Goal: Communication & Community: Answer question/provide support

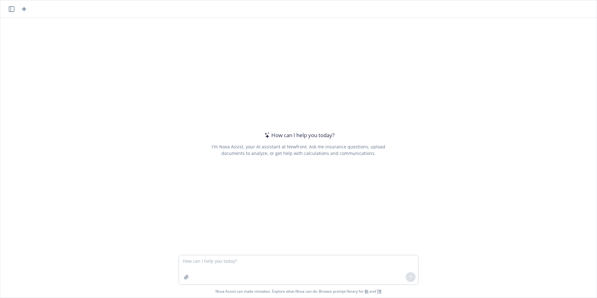
click at [236, 256] on textarea at bounding box center [298, 269] width 239 height 29
type textarea "working on an OE deck and an EAPslide for standard, give me better slide"
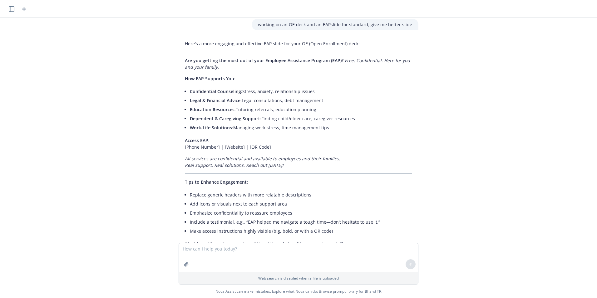
scroll to position [15, 0]
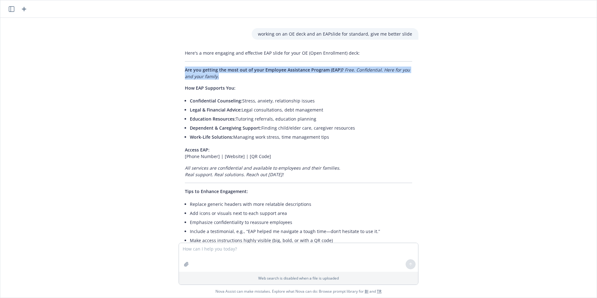
drag, startPoint x: 219, startPoint y: 77, endPoint x: 180, endPoint y: 67, distance: 39.7
click at [185, 67] on p "Are you getting the most out of your Employee Assistance Program (EAP)? Free. C…" at bounding box center [298, 73] width 227 height 13
drag, startPoint x: 180, startPoint y: 67, endPoint x: 203, endPoint y: 75, distance: 24.1
copy p "Are you getting the most out of your Employee Assistance Program (EAP)? Free. C…"
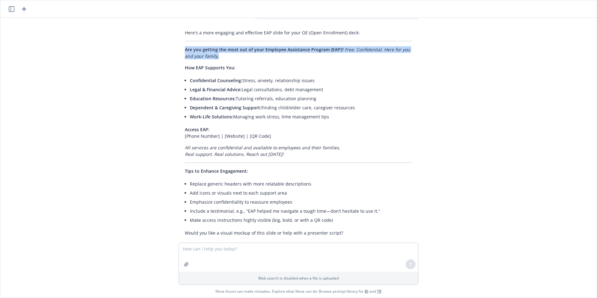
scroll to position [47, 0]
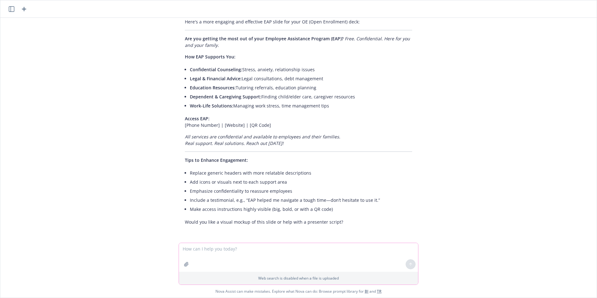
click at [225, 251] on textarea at bounding box center [298, 257] width 239 height 29
type textarea "yes"
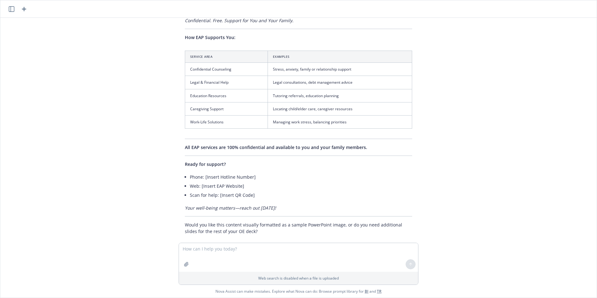
scroll to position [332, 0]
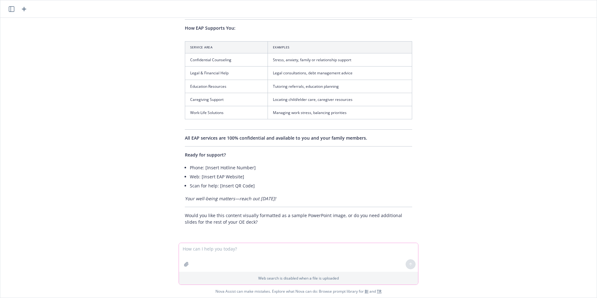
click at [247, 248] on textarea at bounding box center [298, 257] width 239 height 29
click at [245, 251] on textarea at bounding box center [298, 257] width 239 height 29
type textarea "yes"
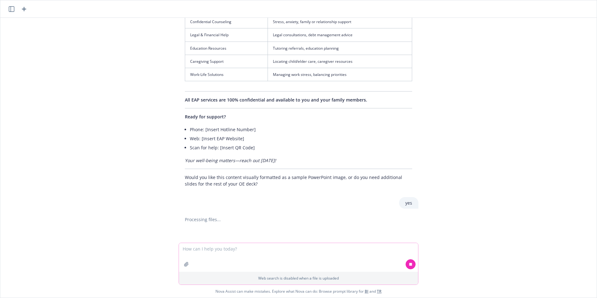
scroll to position [375, 0]
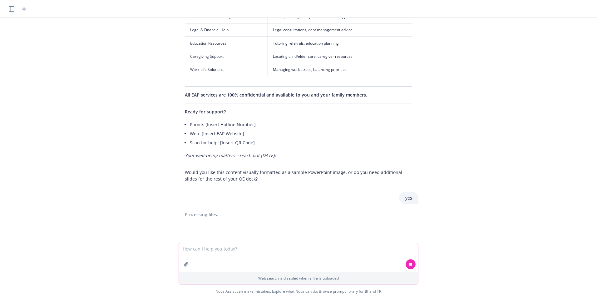
click at [269, 258] on textarea at bounding box center [298, 257] width 239 height 29
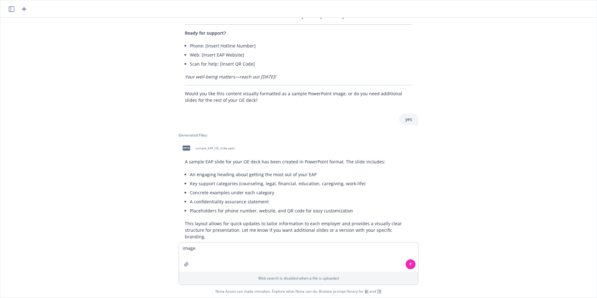
scroll to position [462, 0]
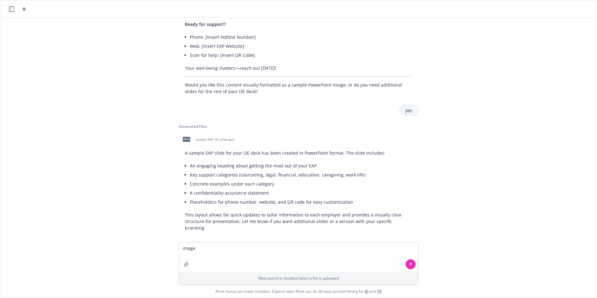
click at [221, 141] on span "sample_EAP_OE_slide.pptx" at bounding box center [214, 139] width 39 height 4
click at [226, 248] on textarea "image" at bounding box center [298, 256] width 239 height 29
drag, startPoint x: 218, startPoint y: 246, endPoint x: 170, endPoint y: 244, distance: 47.5
click at [168, 246] on div "image Web search is disabled when a file is uploaded Nova Assist can make mista…" at bounding box center [298, 270] width 596 height 56
paste textarea "Depression, grief, loss and emotional well-being​​ Family, marital and other re…"
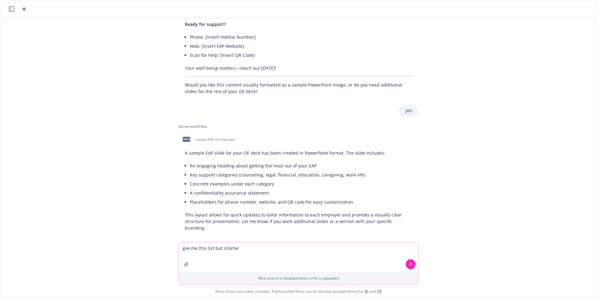
type textarea "gve me this list but shorter Depression, grief, loss and emotional well-being​​…"
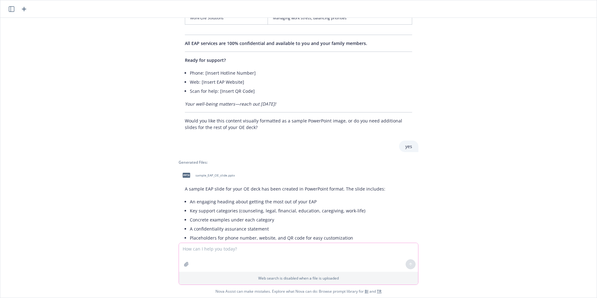
scroll to position [437, 0]
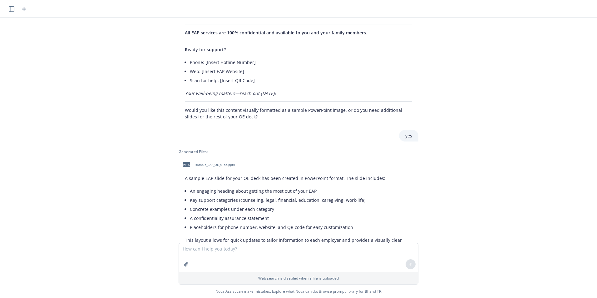
click at [189, 163] on div "pptx sample_EAP_OE_slide.pptx" at bounding box center [207, 165] width 57 height 16
click at [249, 266] on textarea at bounding box center [298, 257] width 239 height 29
click at [248, 259] on textarea at bounding box center [298, 257] width 239 height 29
type textarea "give me something else like this"
paste textarea
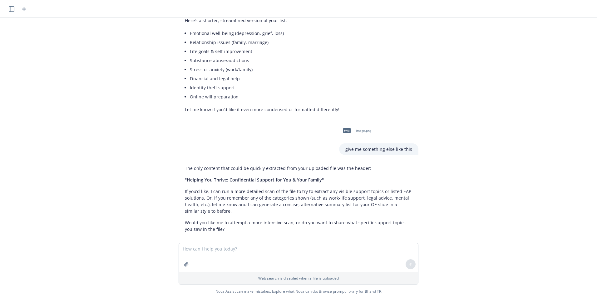
scroll to position [789, 0]
click at [214, 249] on textarea at bounding box center [298, 257] width 239 height 29
type textarea "give me another description for standard eap"
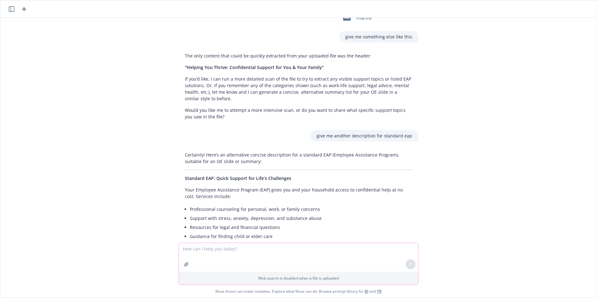
scroll to position [948, 0]
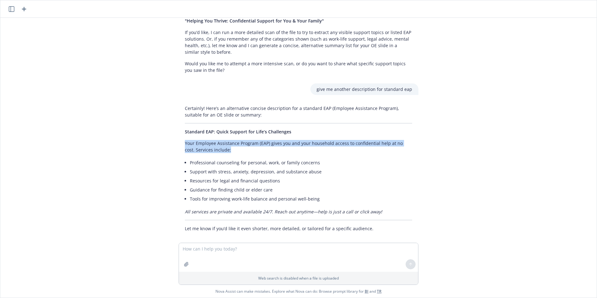
drag, startPoint x: 220, startPoint y: 145, endPoint x: 177, endPoint y: 139, distance: 43.8
click at [179, 139] on div "Certainly! Here’s an alternative concise description for a standard EAP (Employ…" at bounding box center [299, 168] width 240 height 132
drag, startPoint x: 177, startPoint y: 139, endPoint x: 194, endPoint y: 141, distance: 17.2
copy p "Your Employee Assistance Program (EAP) gives you and your household access to c…"
